Goal: Task Accomplishment & Management: Use online tool/utility

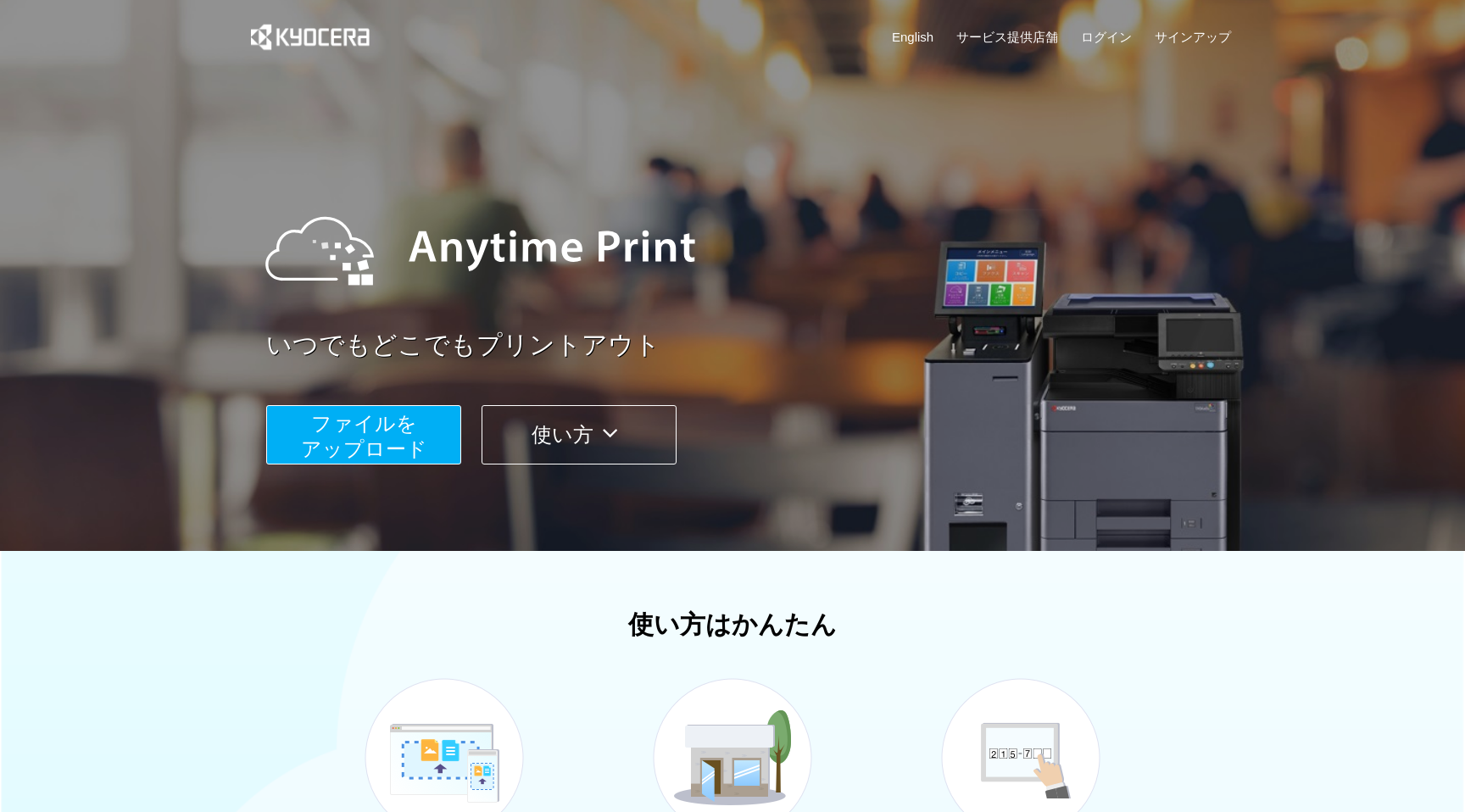
click at [404, 436] on button "ファイルを ​​アップロード" at bounding box center [363, 435] width 195 height 59
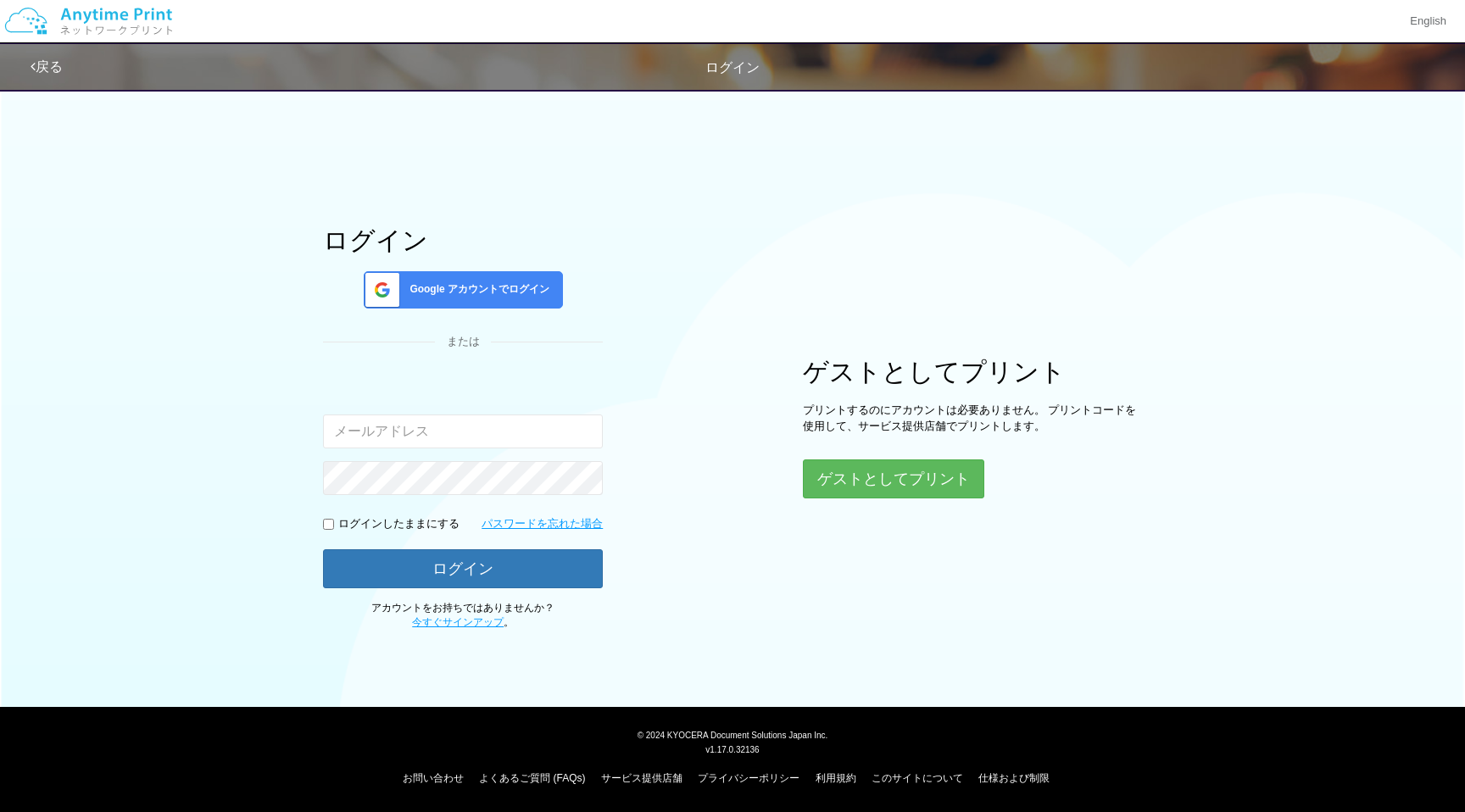
click at [476, 278] on div "Google アカウントでログイン" at bounding box center [463, 290] width 199 height 37
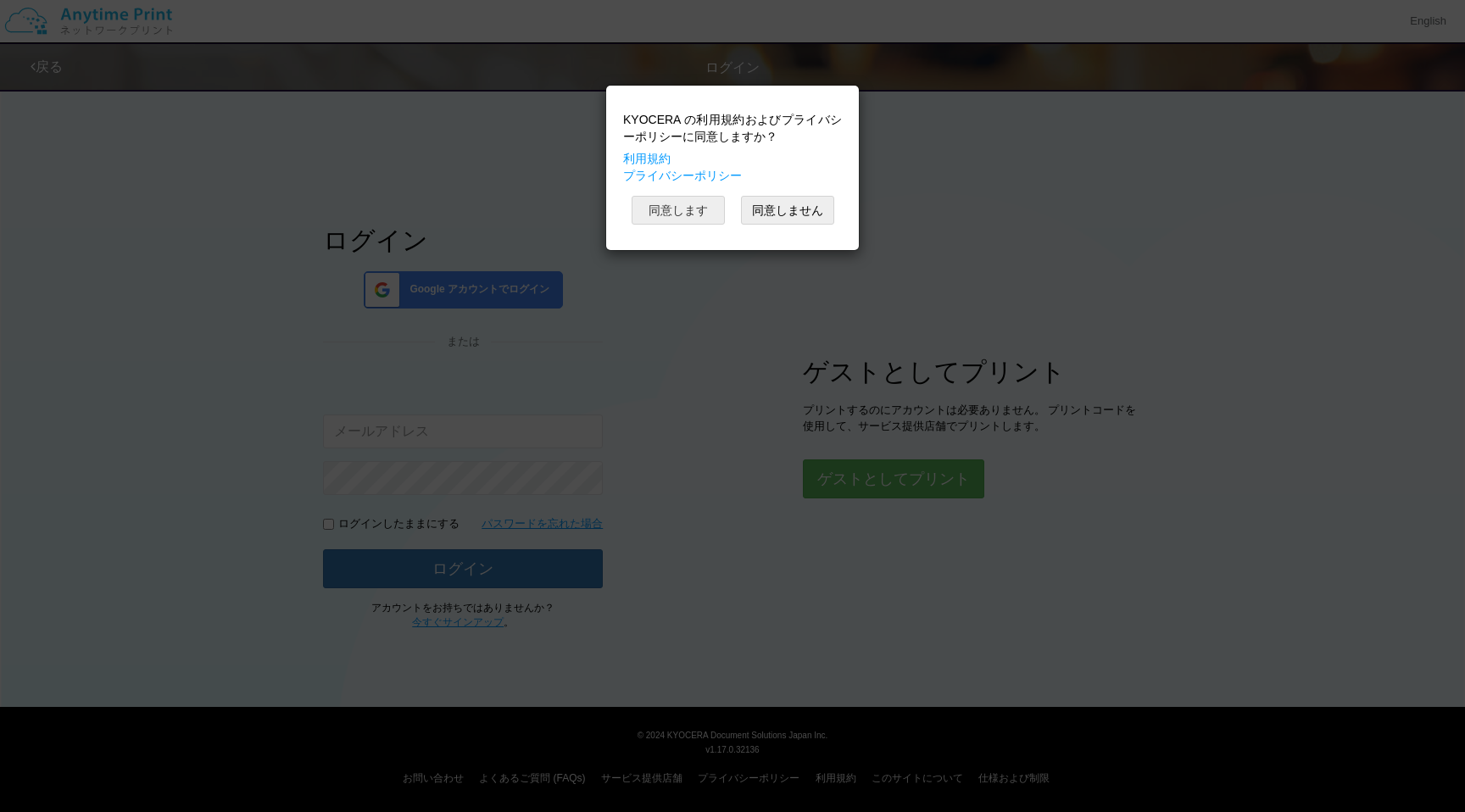
click at [715, 213] on button "同意します" at bounding box center [678, 210] width 93 height 29
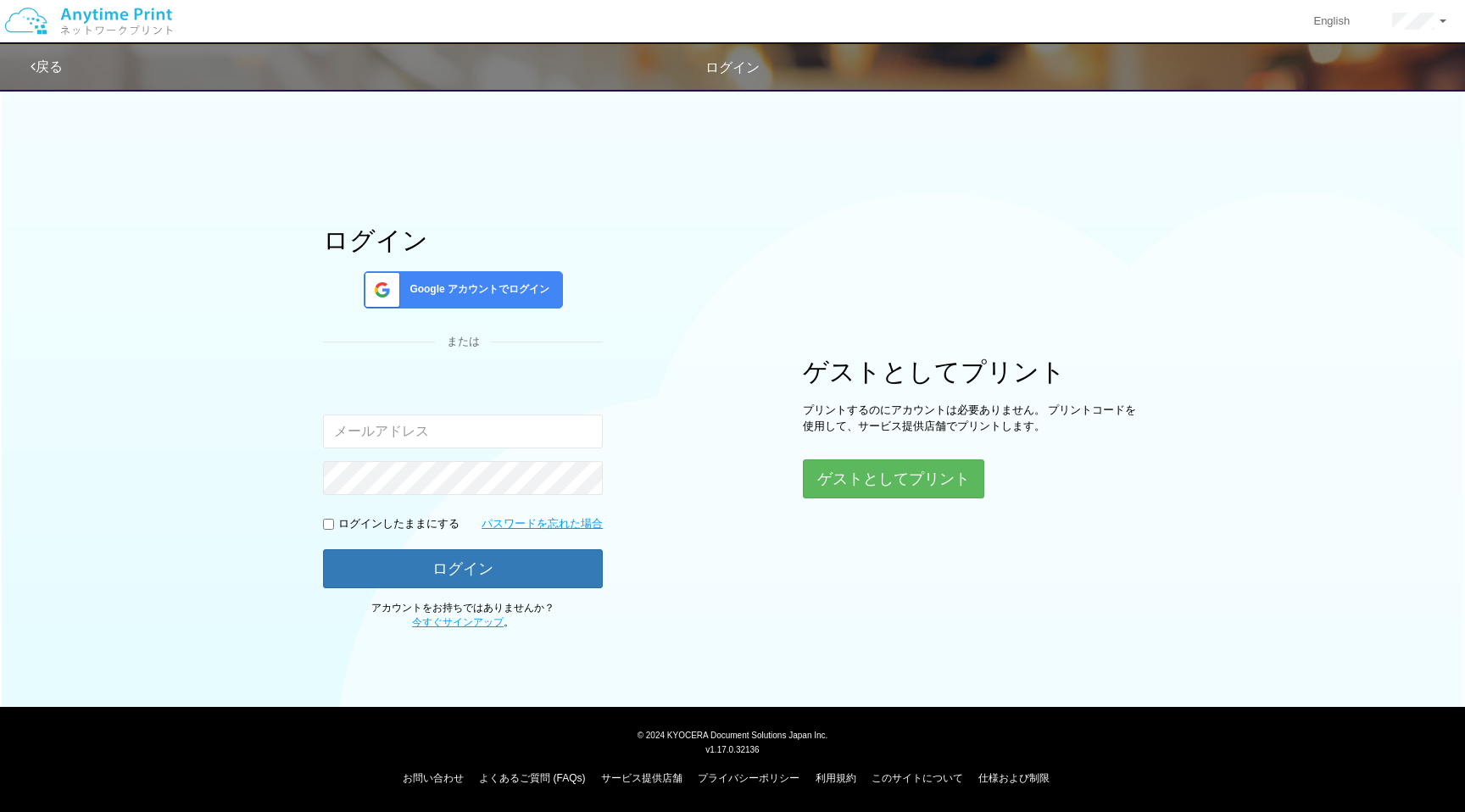
click at [520, 289] on span "Google アカウントでログイン" at bounding box center [476, 290] width 147 height 15
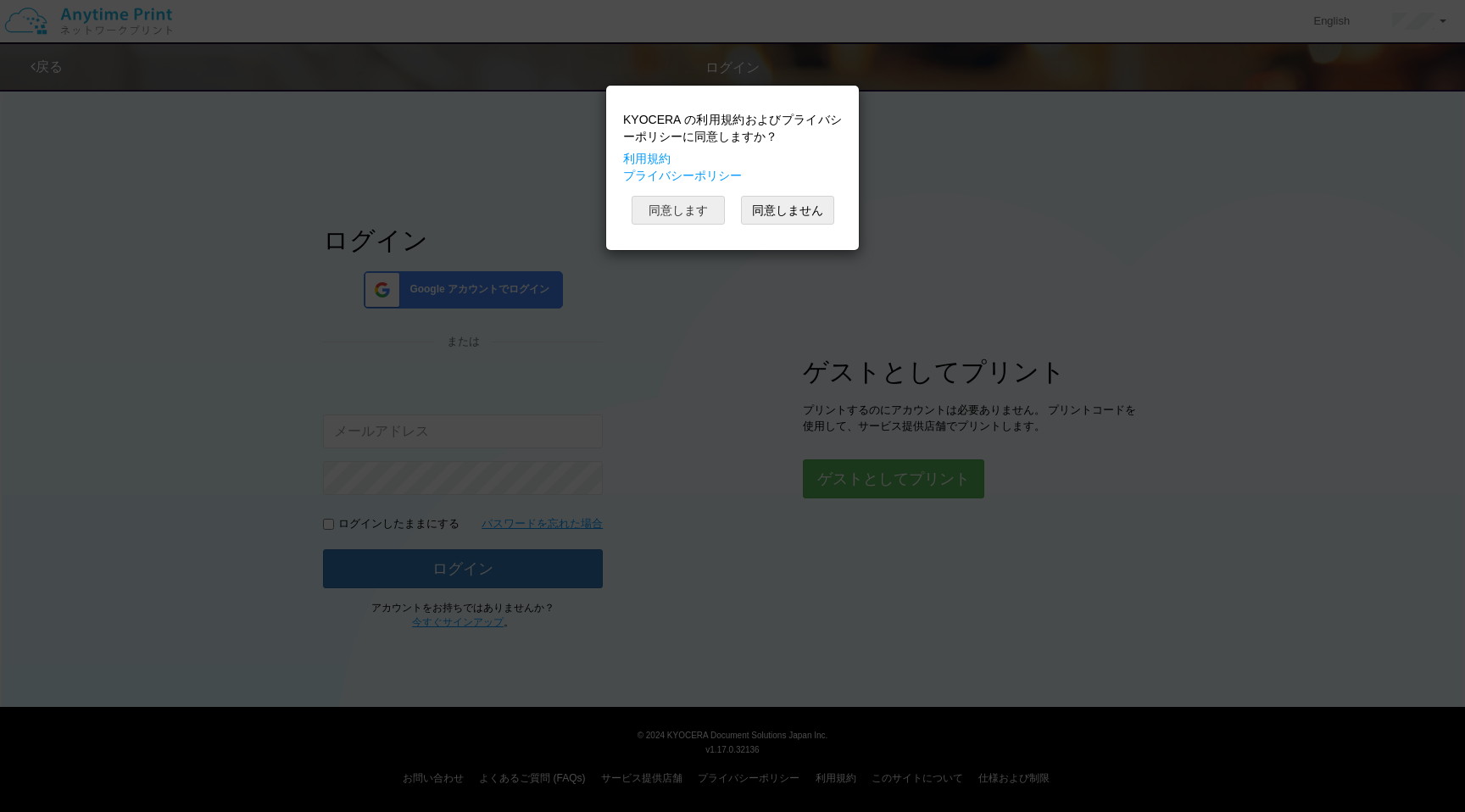
click at [679, 217] on button "同意します" at bounding box center [678, 210] width 93 height 29
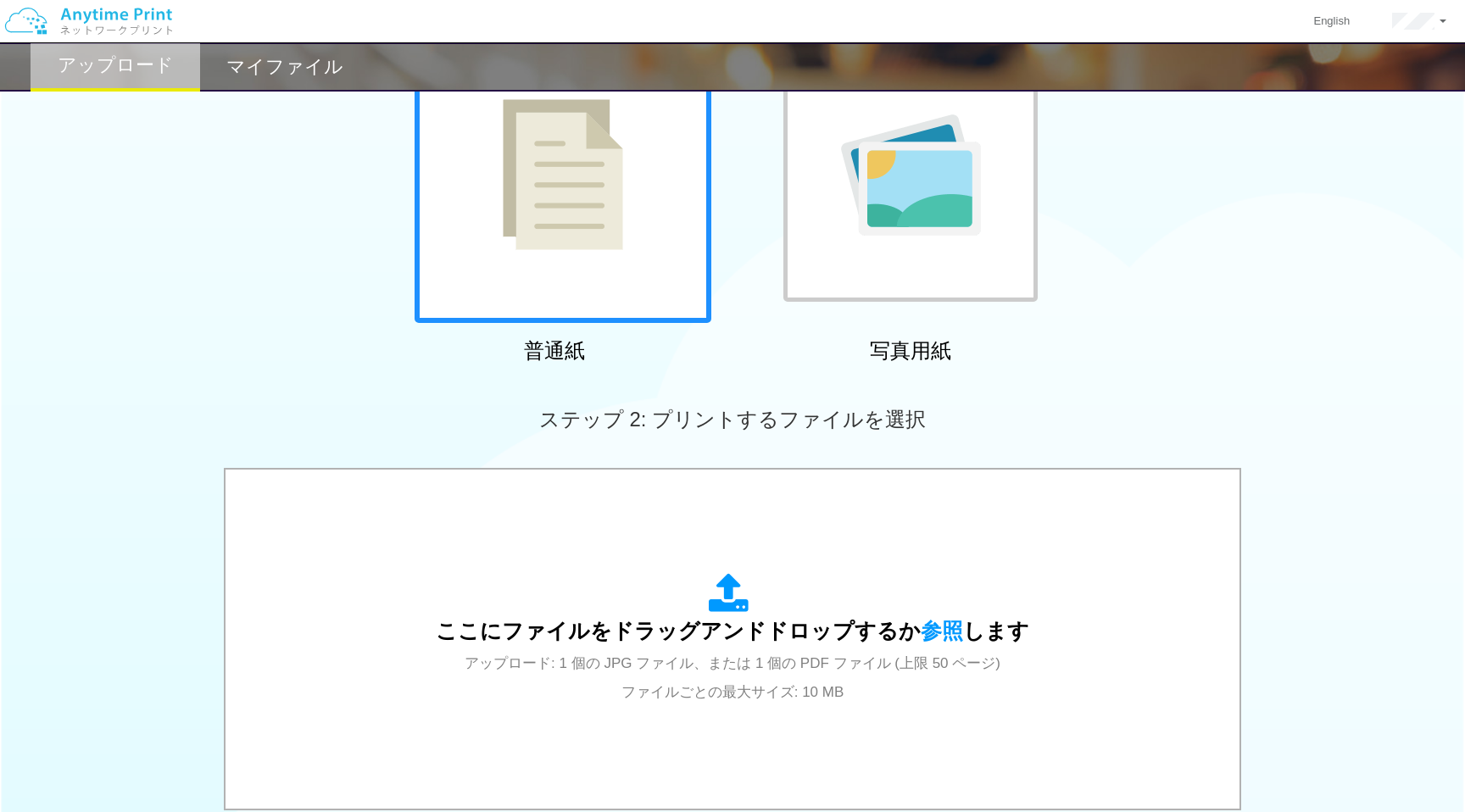
scroll to position [176, 0]
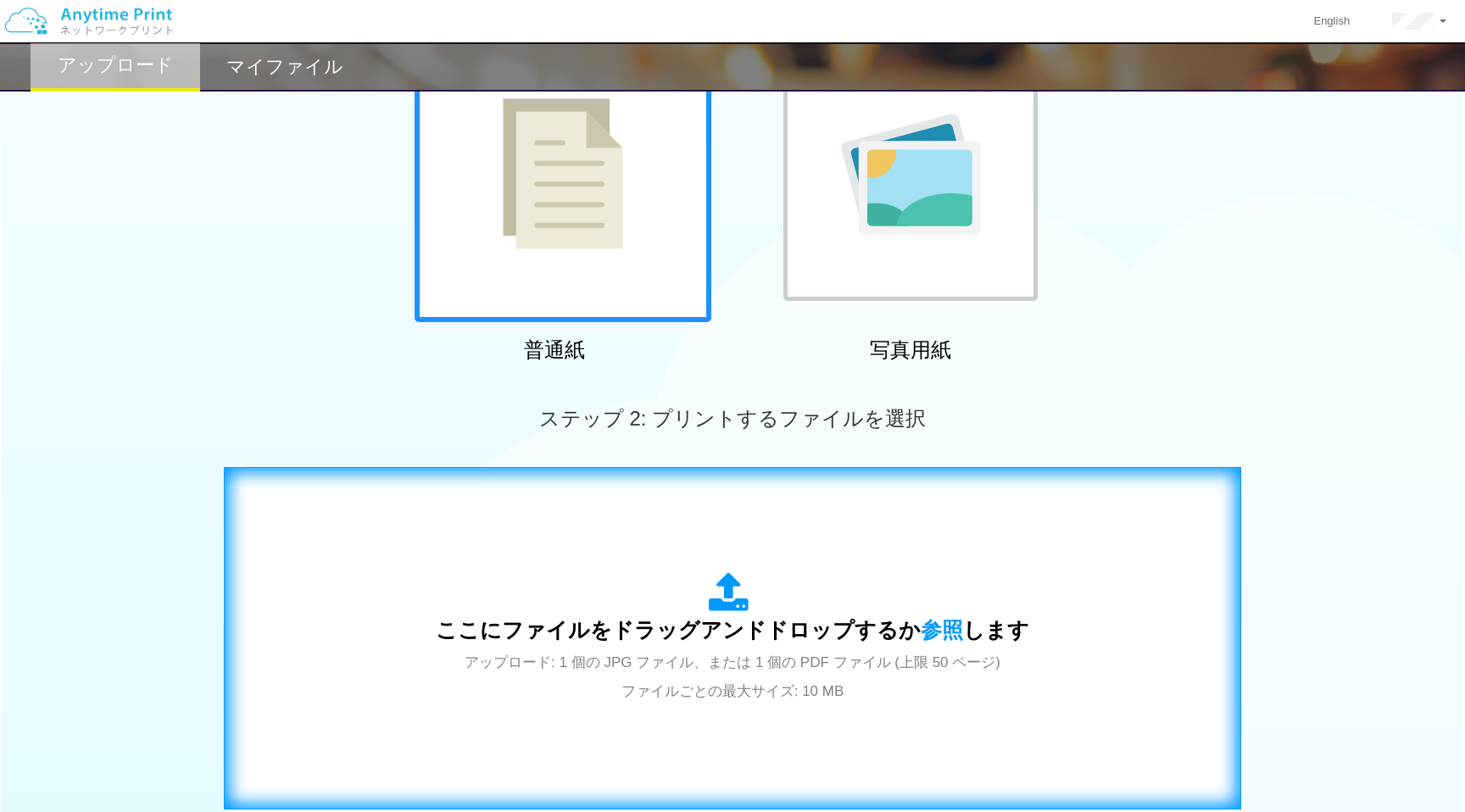
click at [700, 553] on div "ここにファイルをドラッグアンドドロップするか 参照 します アップロード: 1 個の JPG ファイル、または 1 個の PDF ファイル (上限 50 ペー…" at bounding box center [732, 638] width 982 height 307
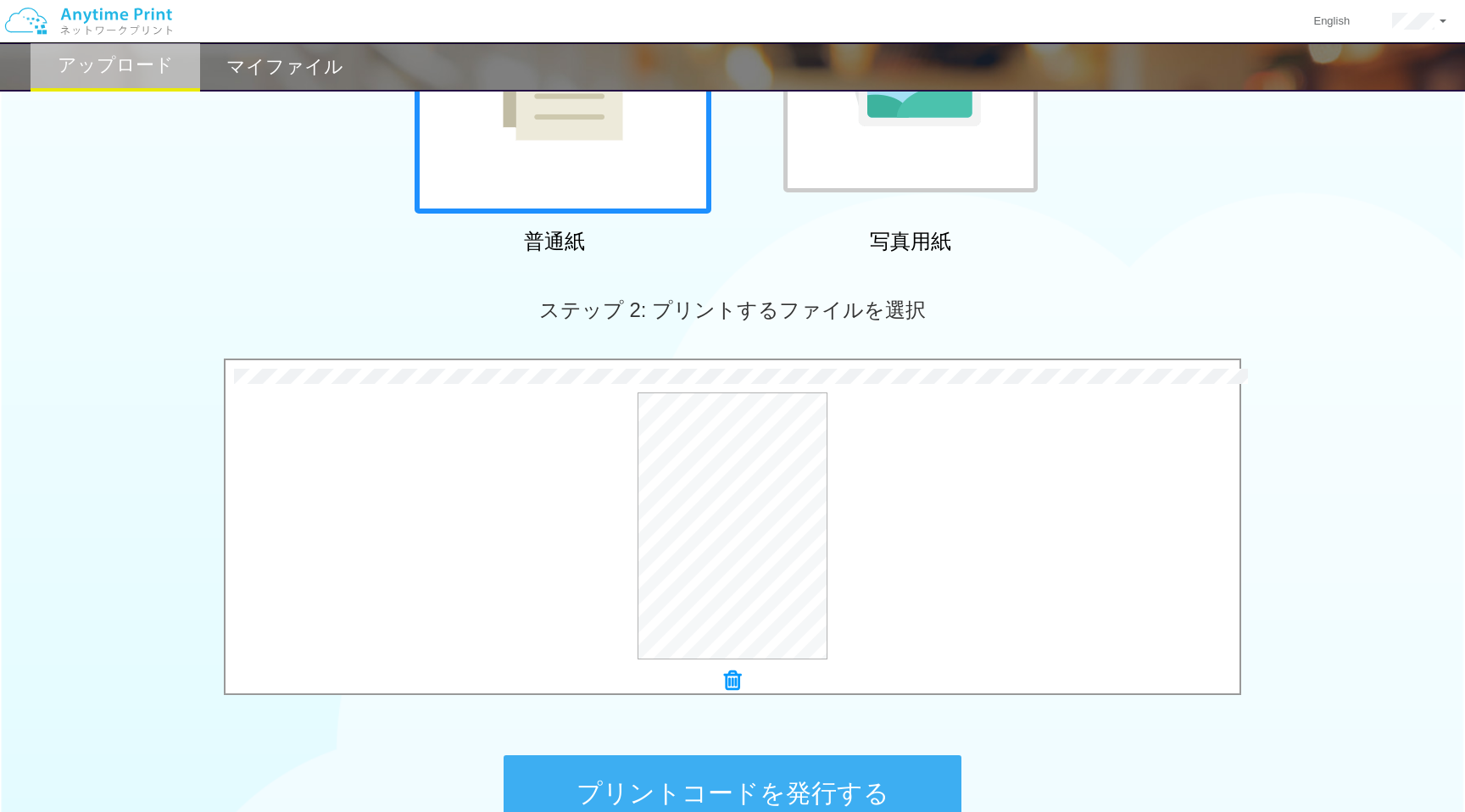
scroll to position [283, 0]
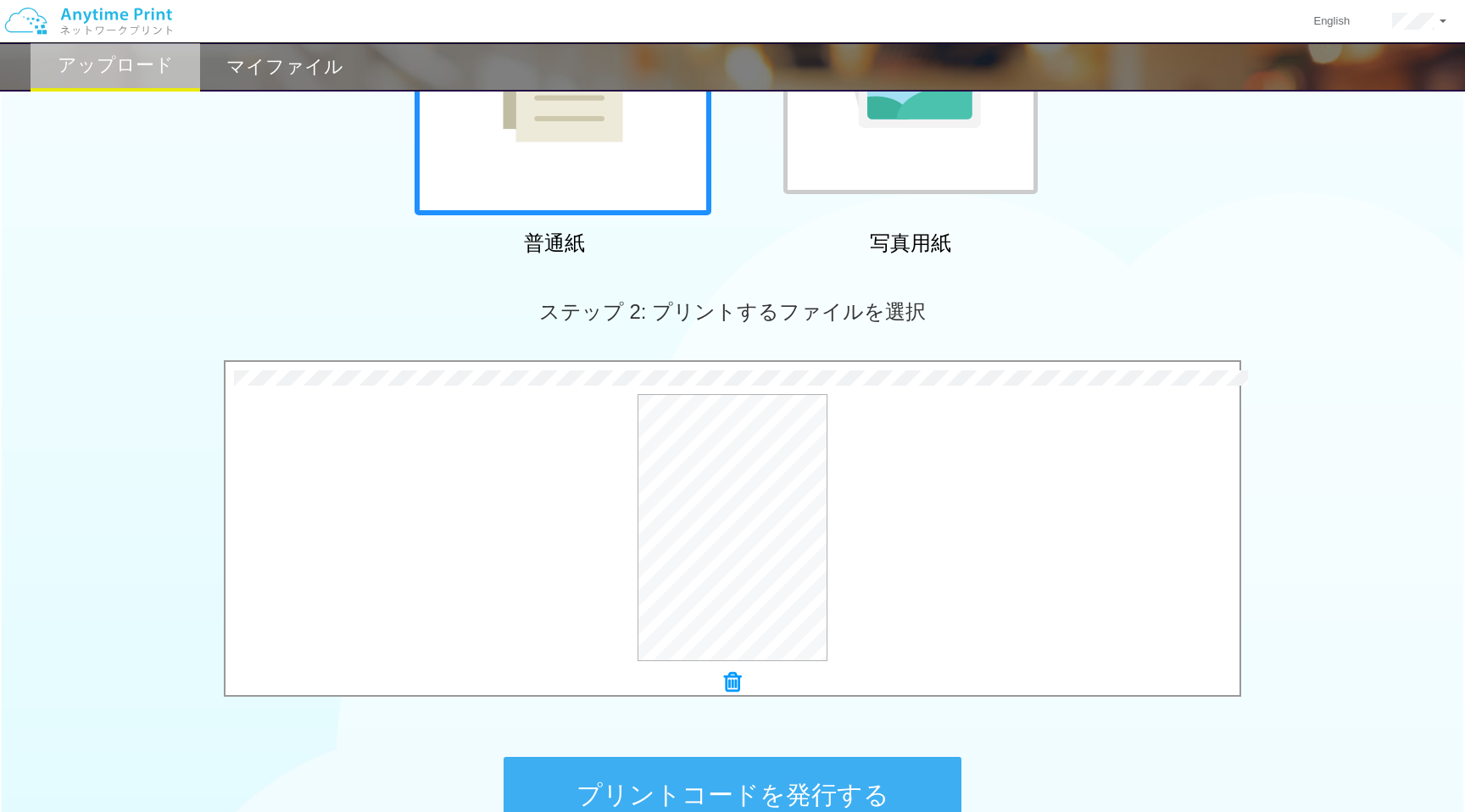
click at [735, 686] on icon at bounding box center [733, 682] width 17 height 22
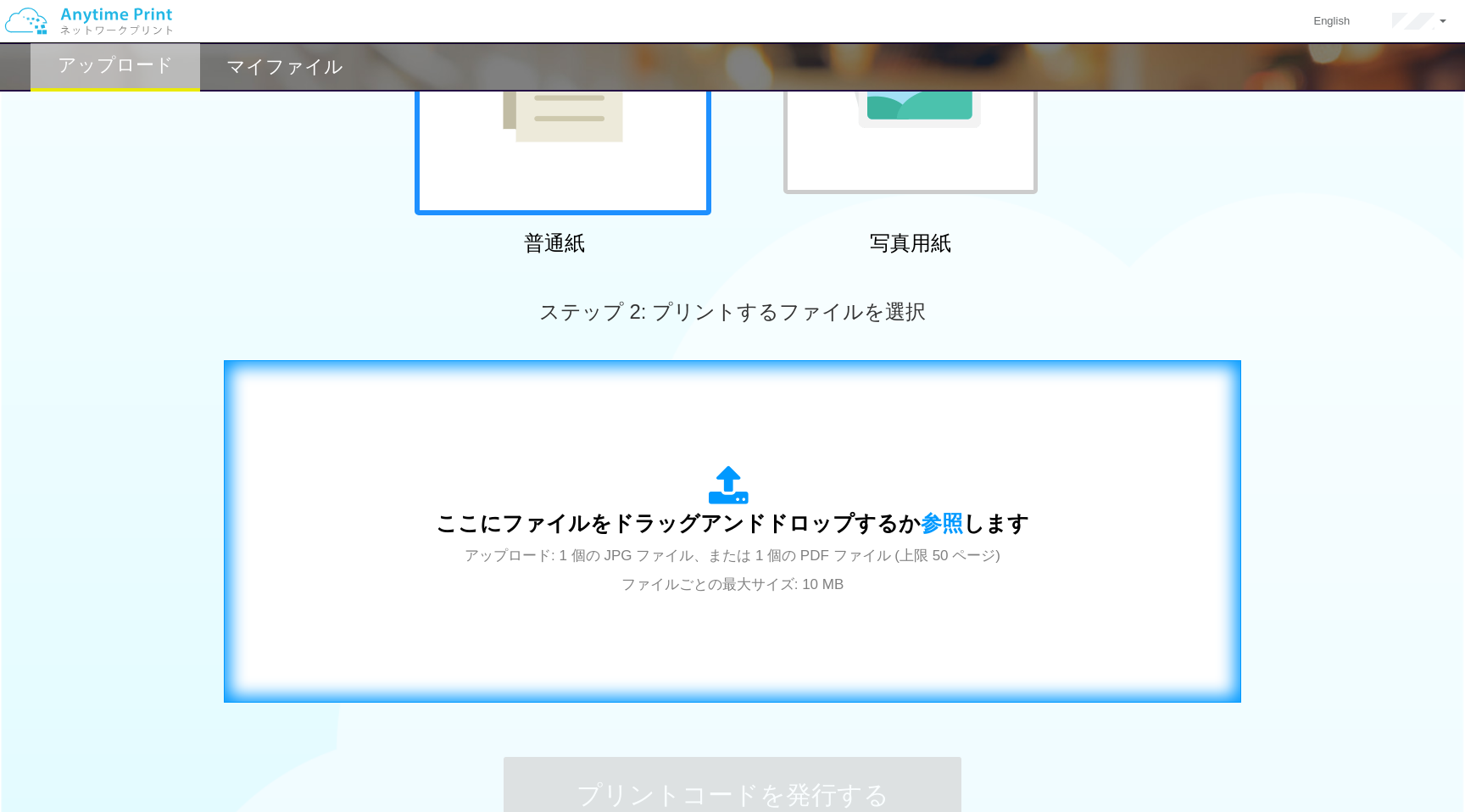
click at [743, 561] on span "アップロード: 1 個の JPG ファイル、または 1 個の PDF ファイル (上限 50 ページ) ファイルごとの最大サイズ: 10 MB" at bounding box center [732, 570] width 536 height 45
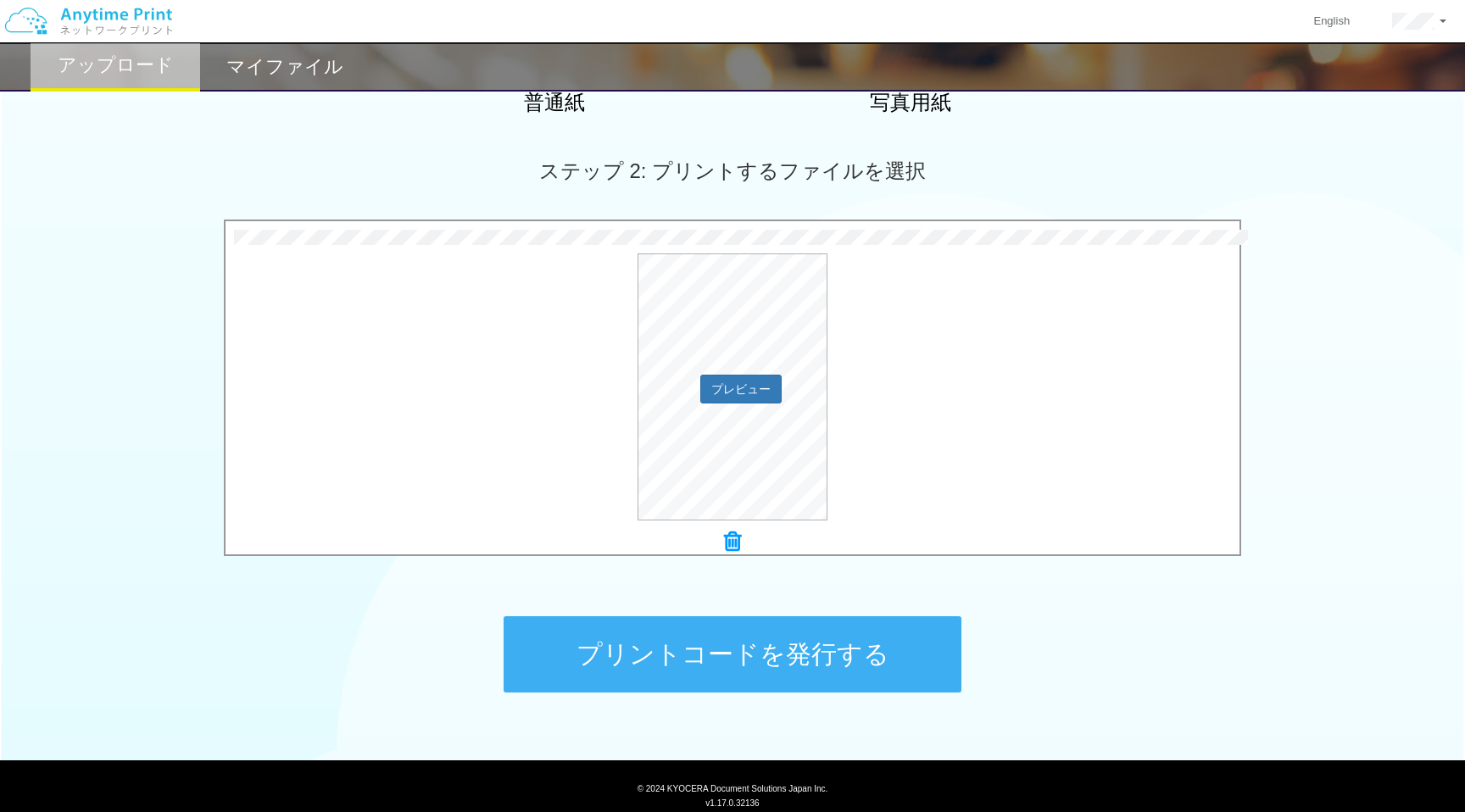
scroll to position [457, 0]
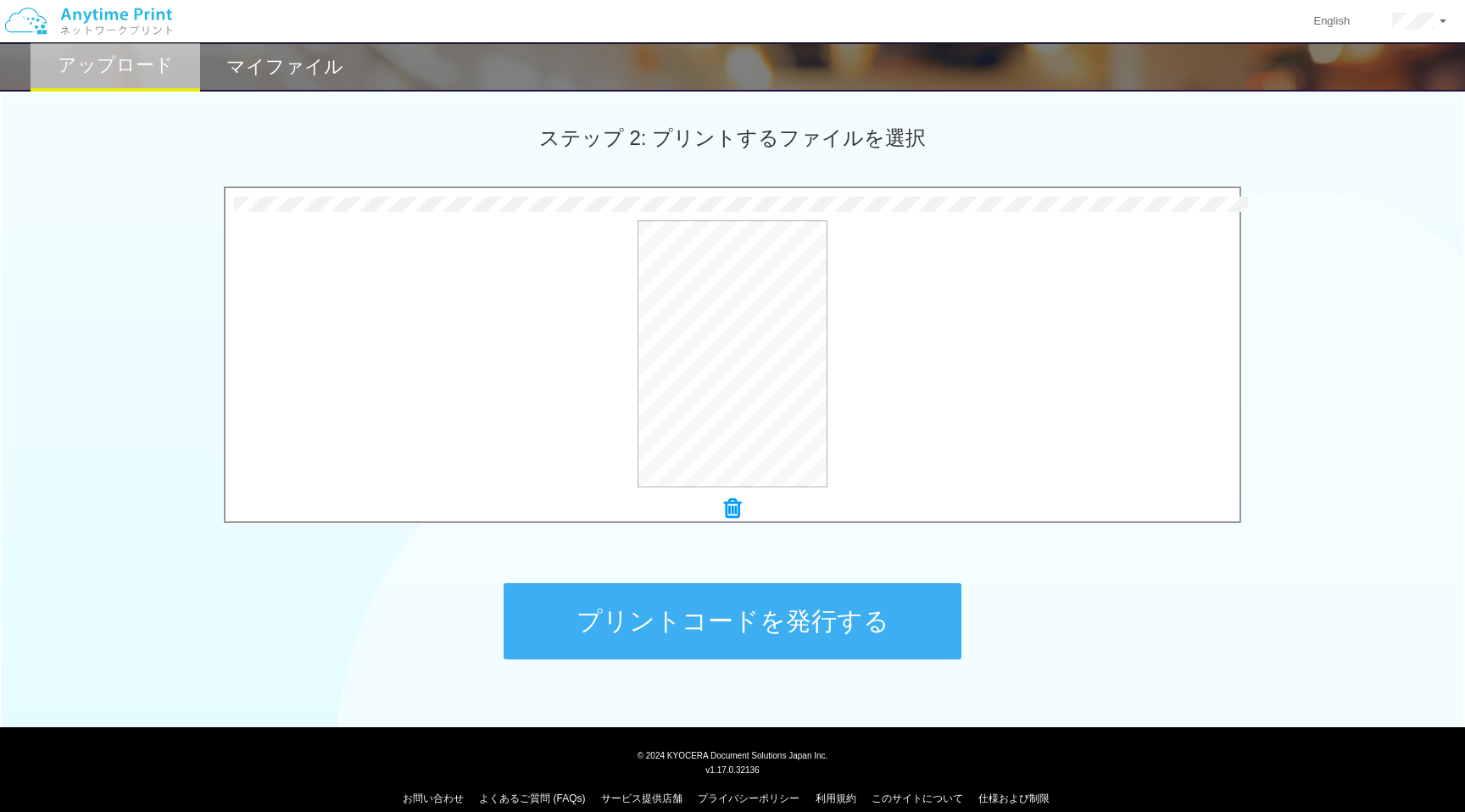
click at [792, 604] on button "プリントコードを発行する" at bounding box center [732, 622] width 458 height 77
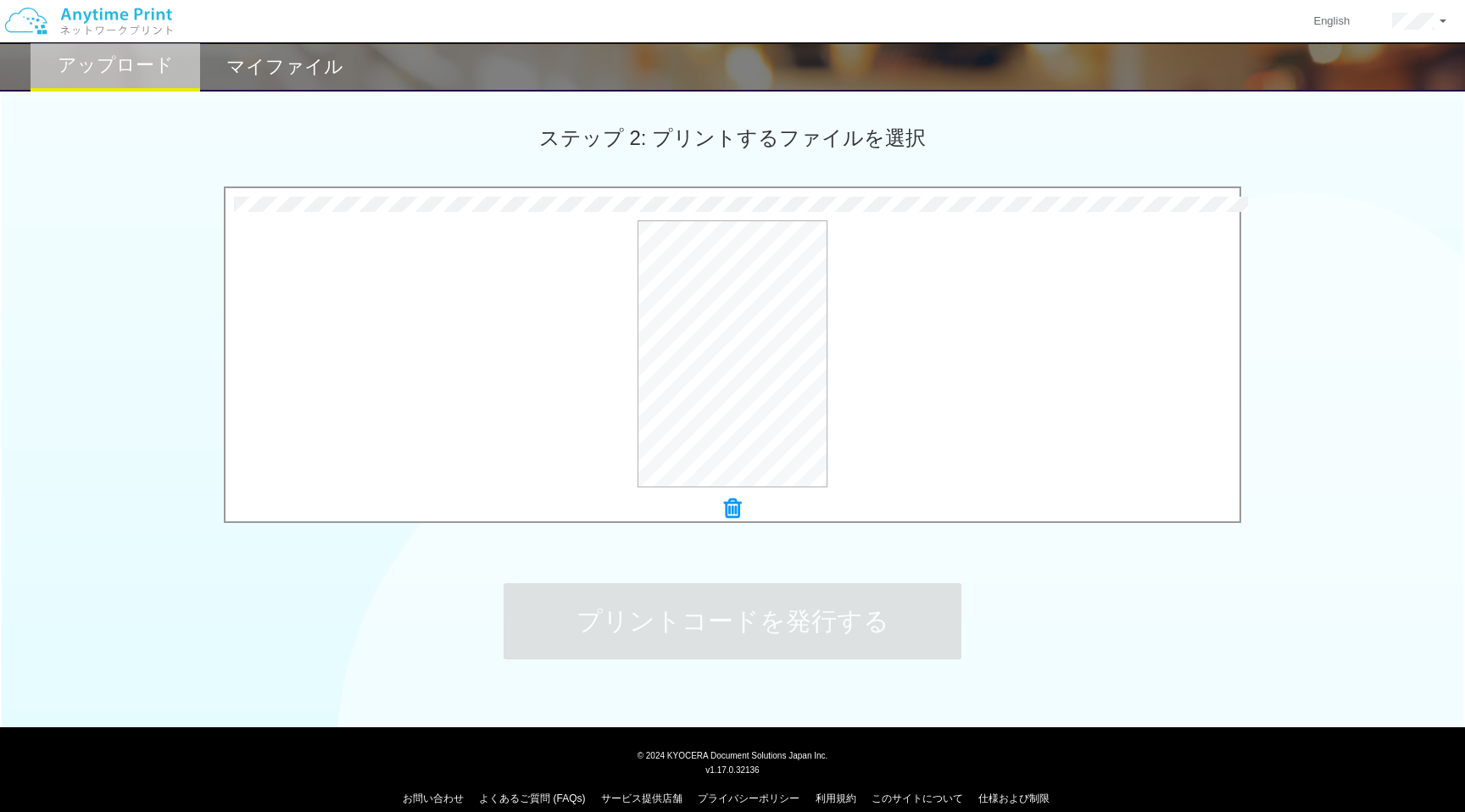
scroll to position [0, 0]
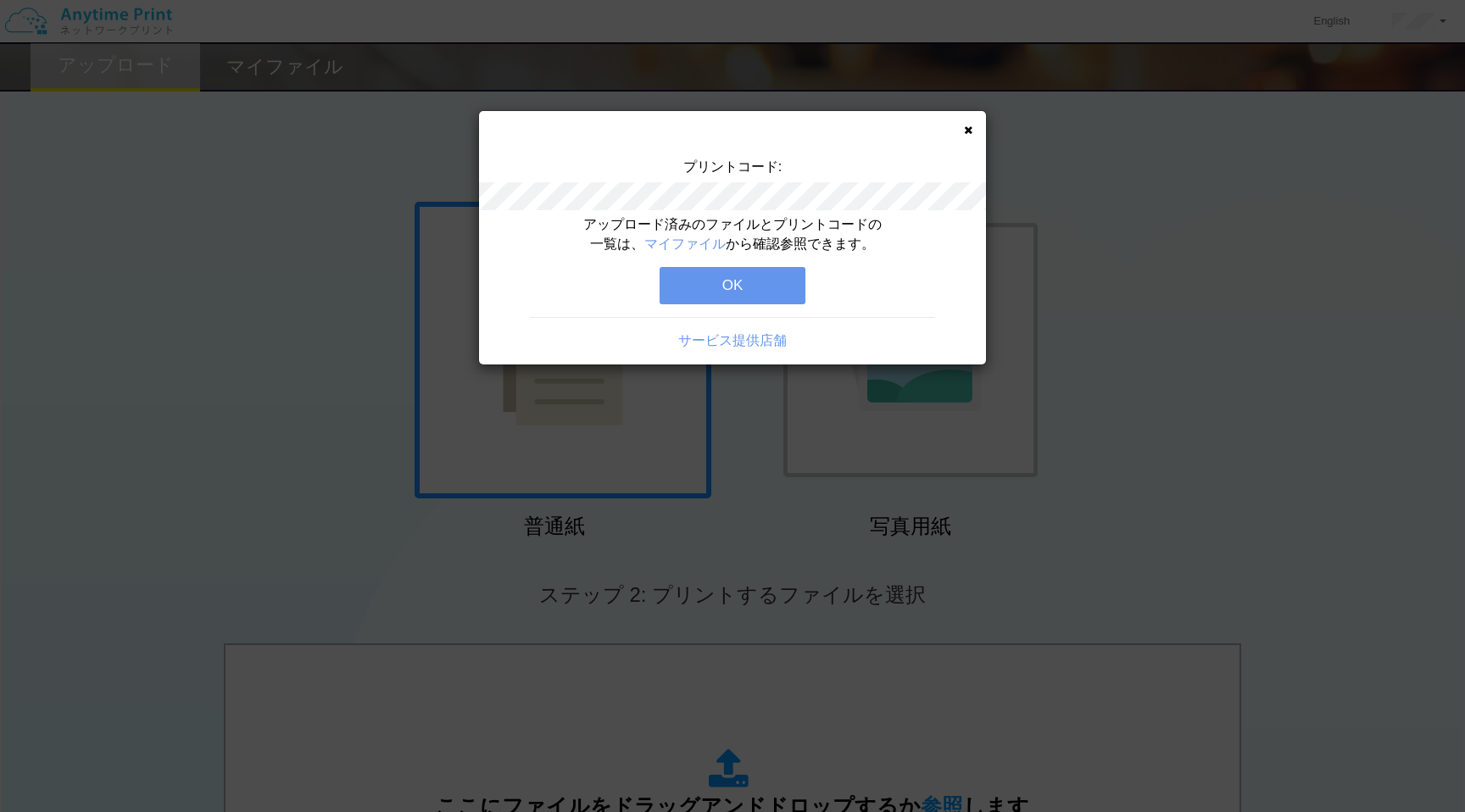
click at [743, 287] on button "OK" at bounding box center [733, 285] width 146 height 37
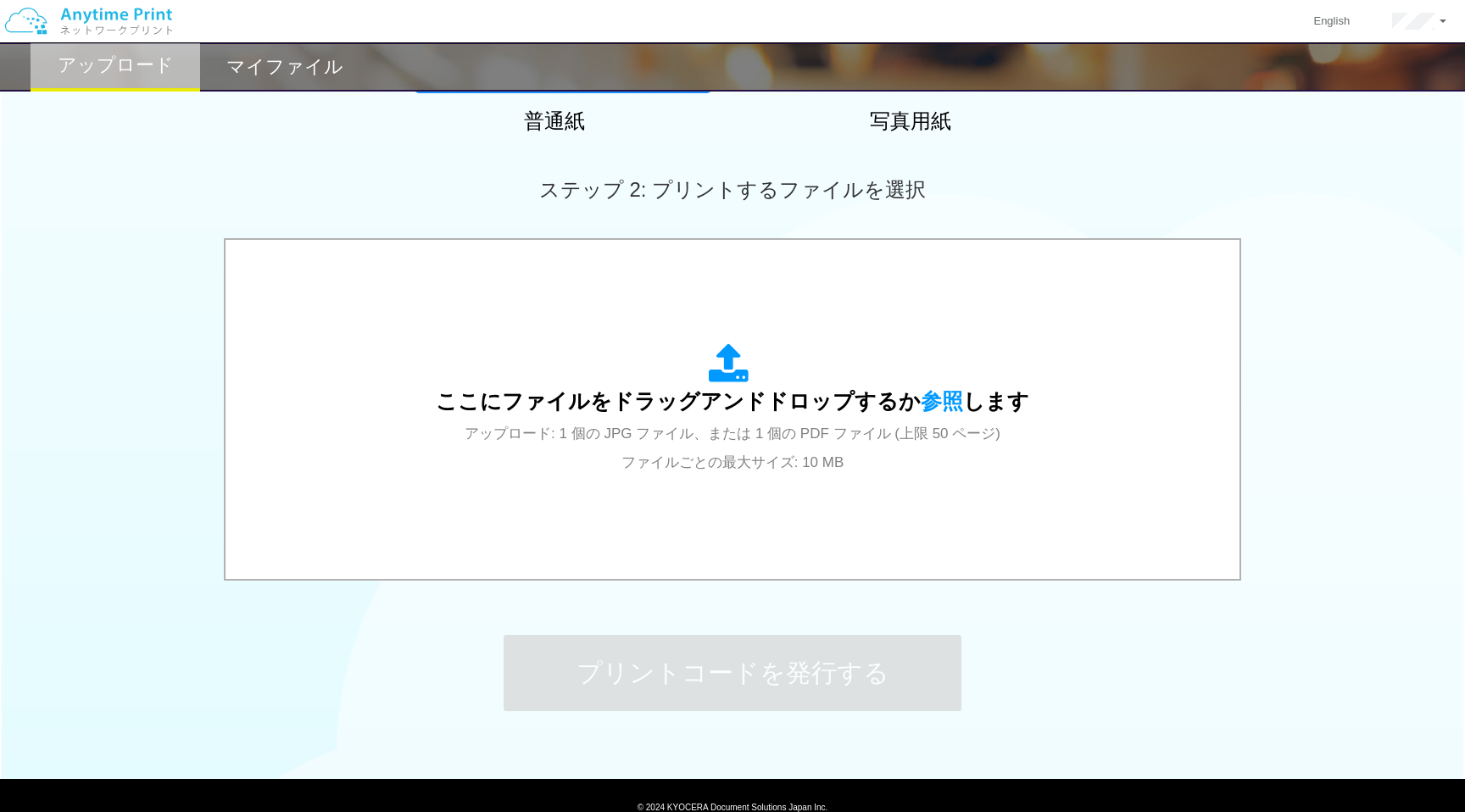
scroll to position [477, 0]
